Goal: Task Accomplishment & Management: Manage account settings

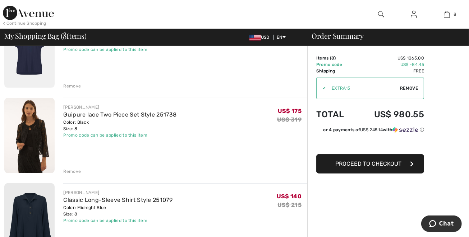
scroll to position [270, 0]
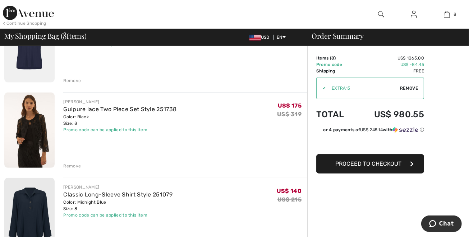
click at [81, 170] on div "Remove" at bounding box center [72, 166] width 18 height 6
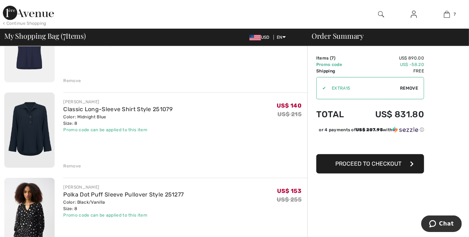
drag, startPoint x: 468, startPoint y: 100, endPoint x: 469, endPoint y: 94, distance: 5.5
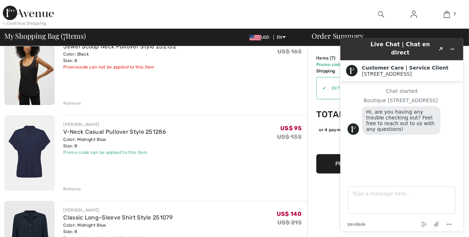
scroll to position [162, 0]
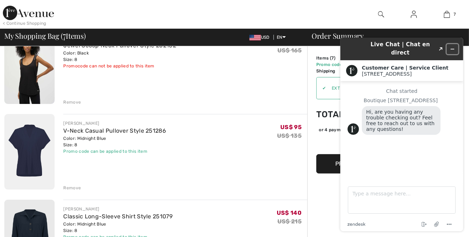
click at [453, 49] on icon "Minimize widget" at bounding box center [451, 48] width 5 height 5
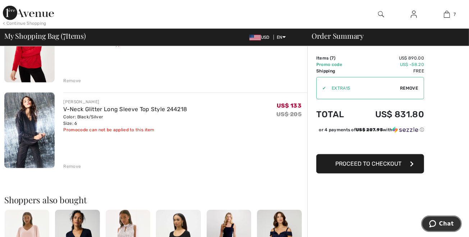
scroll to position [528, 0]
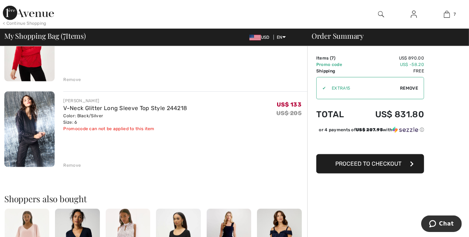
click at [79, 83] on div "Remove" at bounding box center [72, 80] width 18 height 6
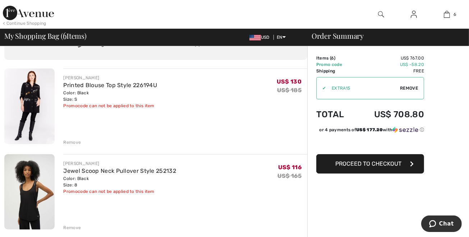
scroll to position [0, 0]
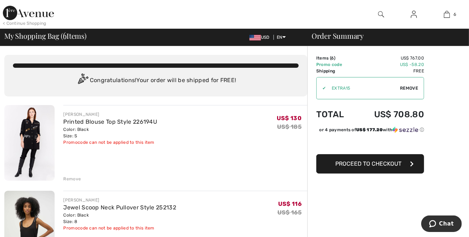
click at [411, 13] on img at bounding box center [414, 14] width 6 height 9
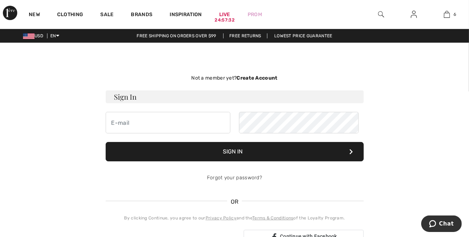
click at [138, 103] on h3 "Sign In" at bounding box center [235, 97] width 258 height 13
click at [131, 134] on input "email" at bounding box center [168, 123] width 125 height 22
type input "annpasch@aol.com"
click at [225, 162] on button "Sign In" at bounding box center [235, 151] width 258 height 19
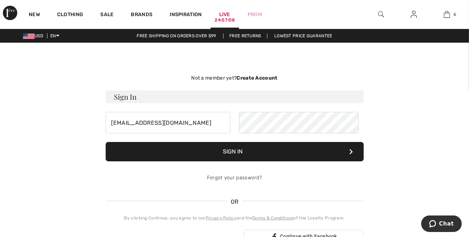
click at [235, 18] on div "24:57:08" at bounding box center [225, 20] width 20 height 7
